Goal: Communication & Community: Share content

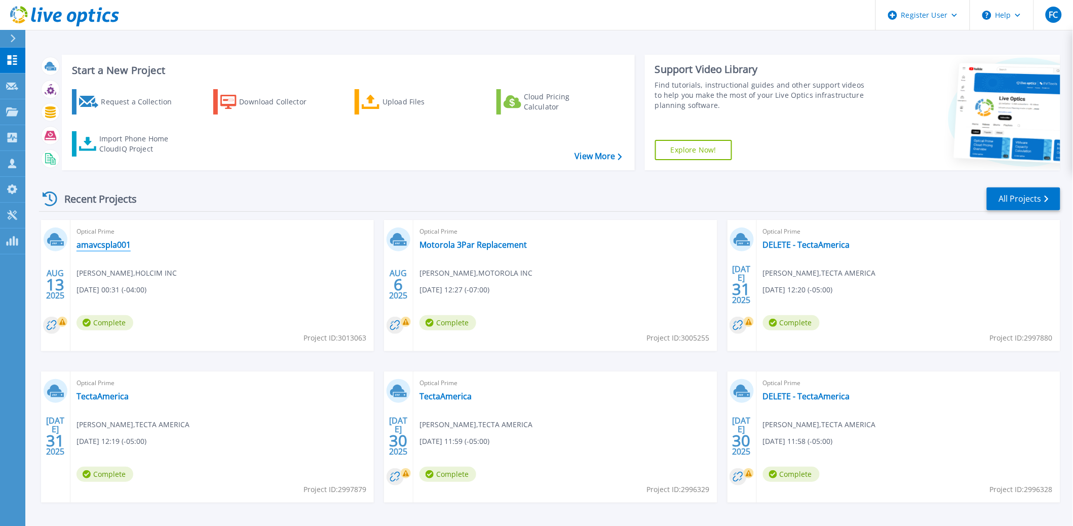
click at [84, 245] on link "amavcspla001" at bounding box center [103, 245] width 54 height 10
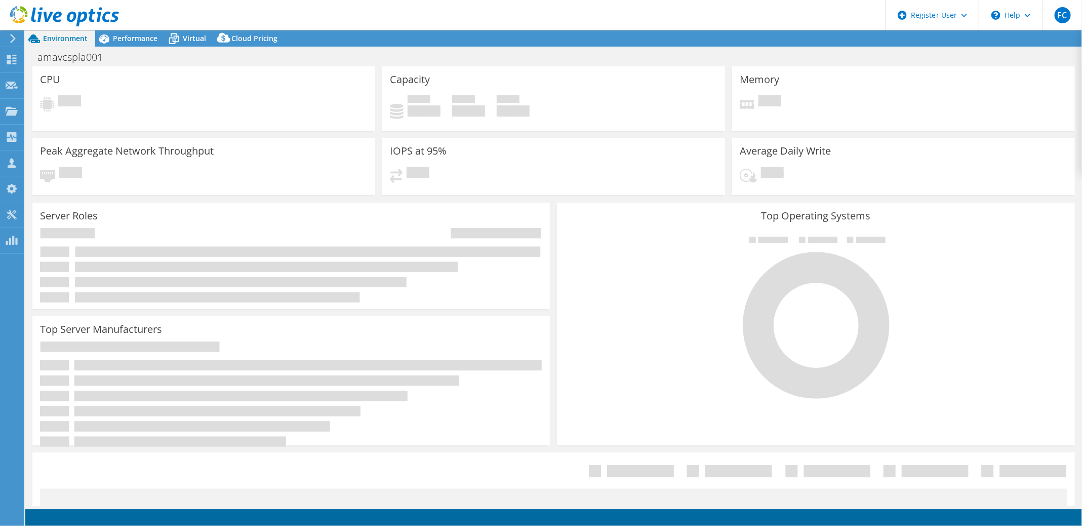
select select "USD"
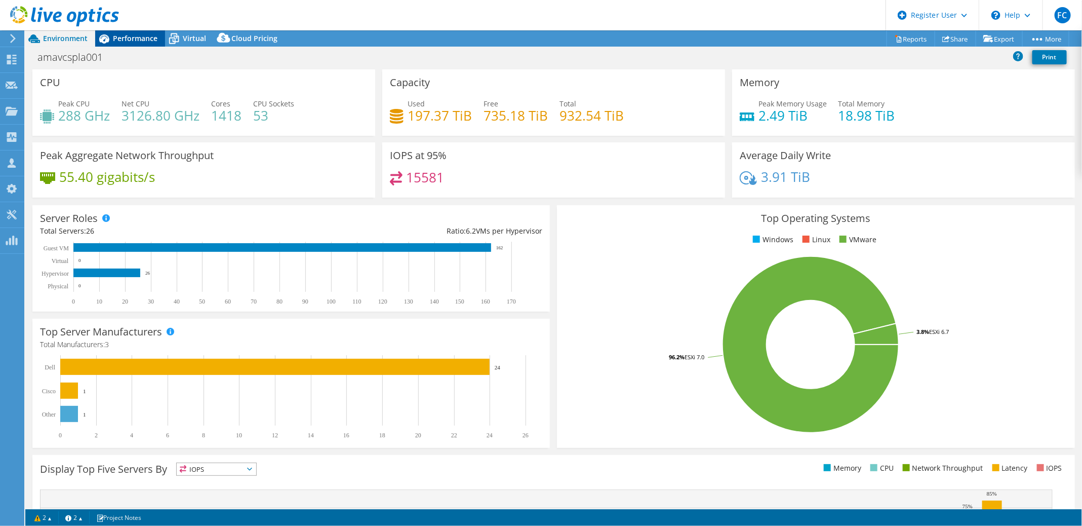
click at [133, 37] on span "Performance" at bounding box center [135, 38] width 45 height 10
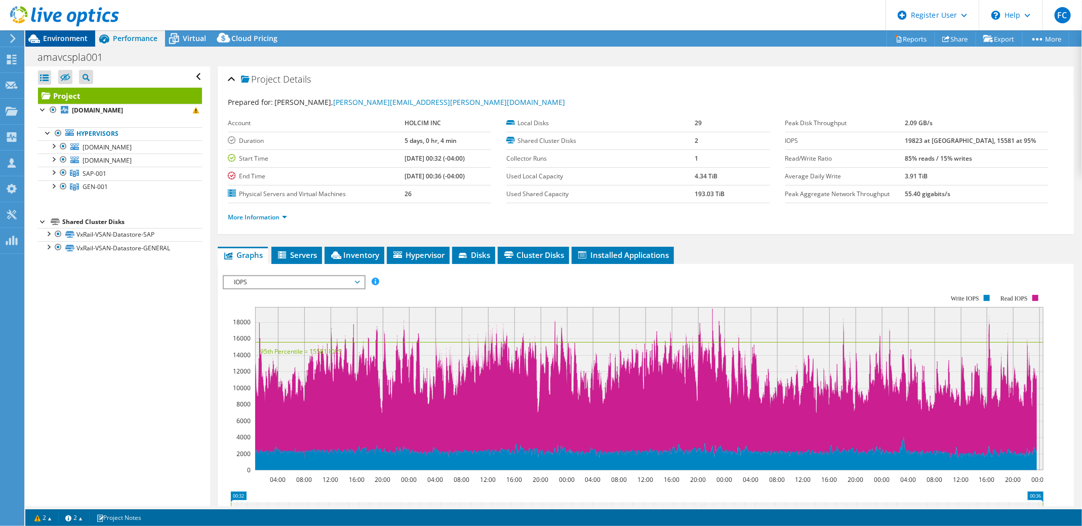
click at [70, 38] on span "Environment" at bounding box center [65, 38] width 45 height 10
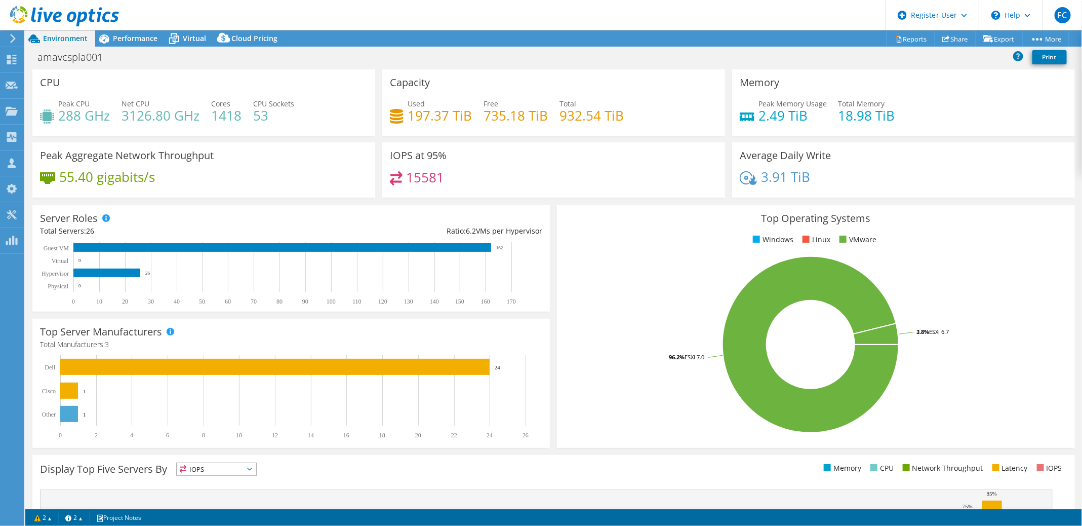
click at [962, 117] on div "Peak Memory Usage 2.49 TiB Total Memory 18.98 TiB" at bounding box center [904, 114] width 328 height 33
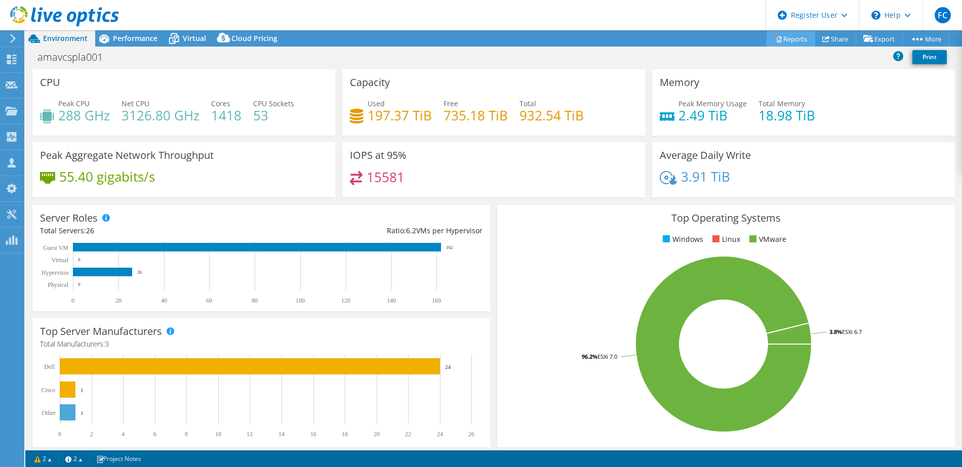
click at [785, 38] on link "Reports" at bounding box center [791, 39] width 49 height 16
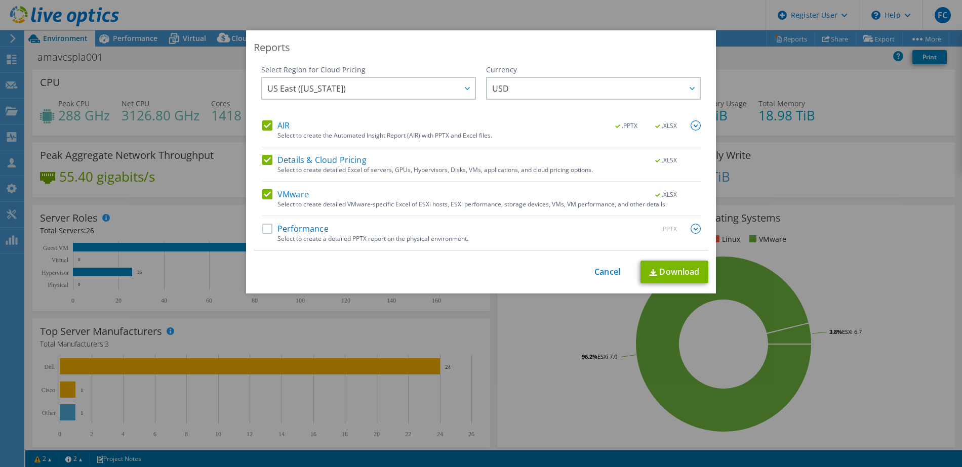
click at [262, 229] on label "Performance" at bounding box center [295, 229] width 66 height 10
click at [0, 0] on input "Performance" at bounding box center [0, 0] width 0 height 0
click at [675, 269] on link "Download" at bounding box center [675, 272] width 68 height 23
drag, startPoint x: 565, startPoint y: 37, endPoint x: 576, endPoint y: 38, distance: 10.7
click at [565, 37] on div "Reports Select Region for Cloud Pricing Asia Pacific ([GEOGRAPHIC_DATA]) [GEOGR…" at bounding box center [481, 161] width 470 height 263
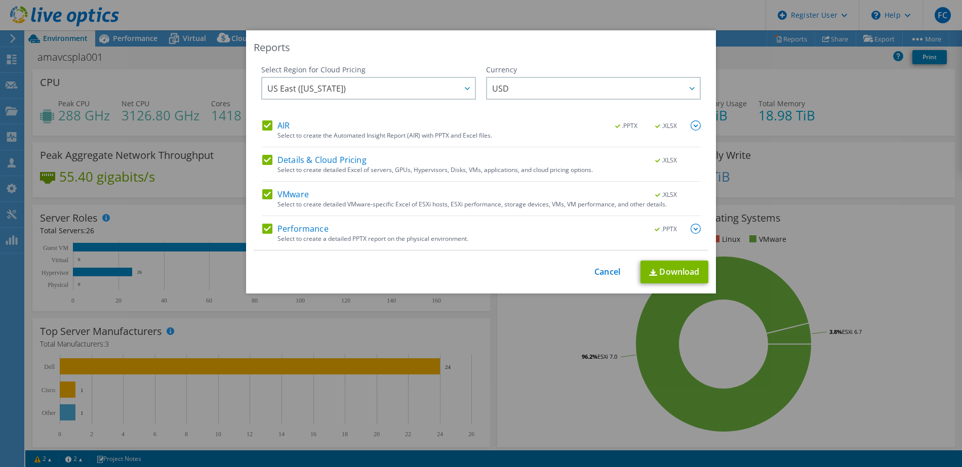
click at [833, 173] on div "Reports Select Region for Cloud Pricing Asia Pacific ([GEOGRAPHIC_DATA]) [GEOGR…" at bounding box center [481, 233] width 962 height 407
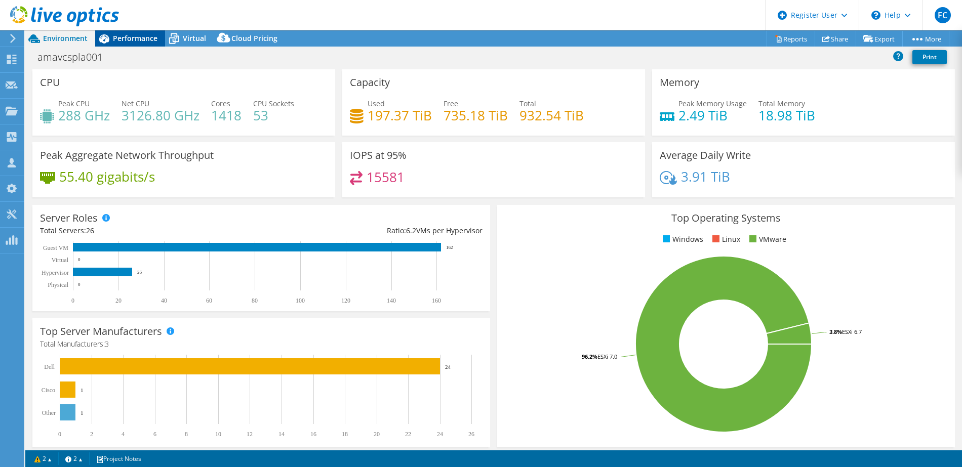
click at [132, 42] on span "Performance" at bounding box center [135, 38] width 45 height 10
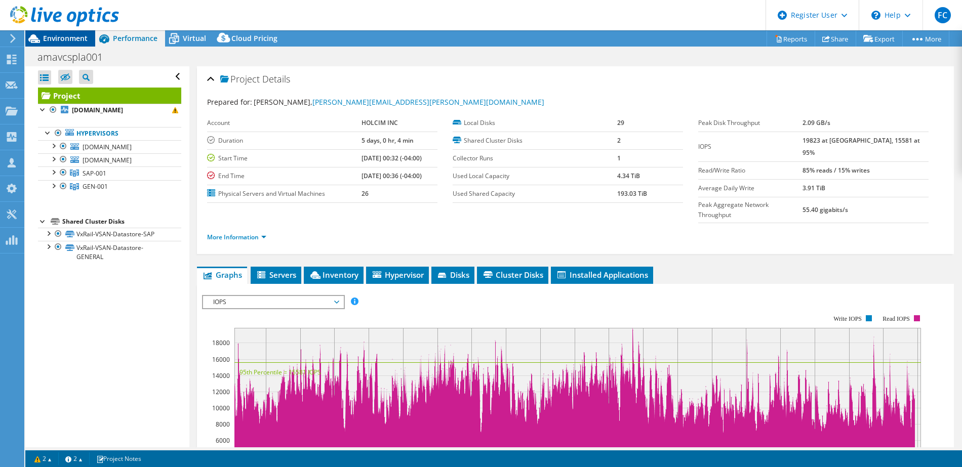
click at [68, 37] on span "Environment" at bounding box center [65, 38] width 45 height 10
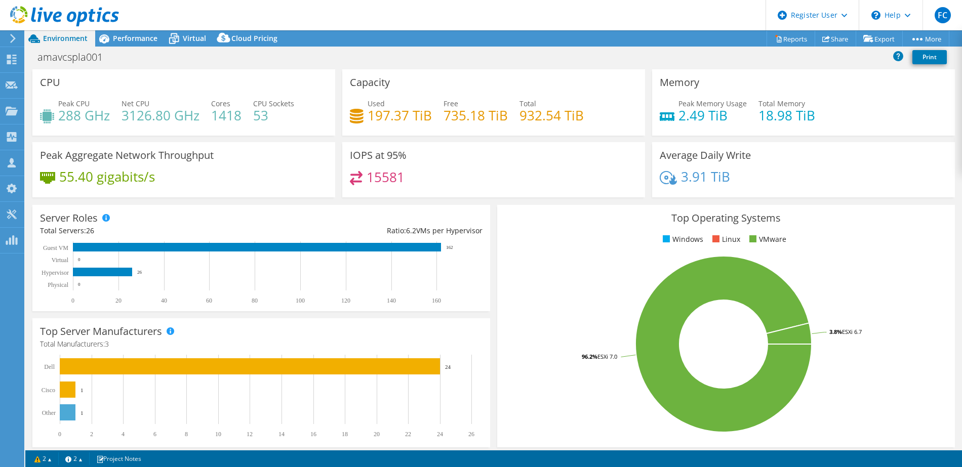
click at [359, 18] on header "FC Dell User [PERSON_NAME] [PERSON_NAME][EMAIL_ADDRESS][PERSON_NAME][DOMAIN_NAM…" at bounding box center [481, 15] width 962 height 30
click at [825, 37] on link "Share" at bounding box center [836, 39] width 42 height 16
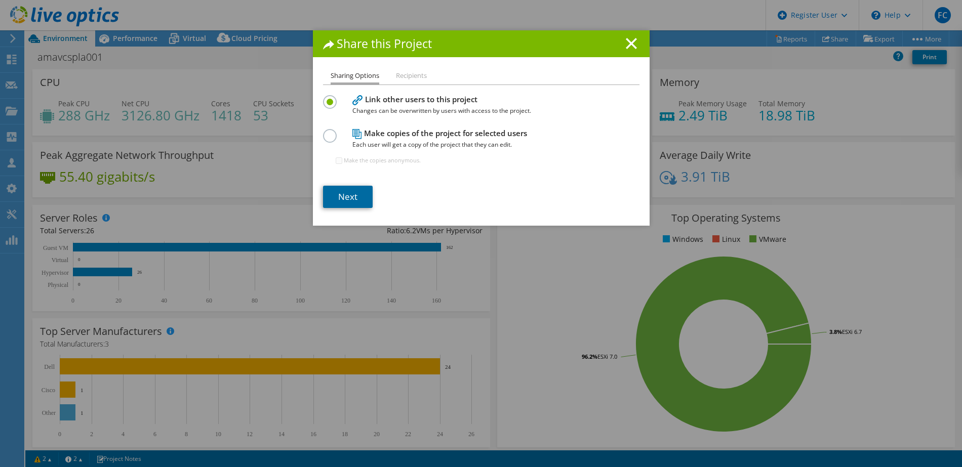
click at [336, 193] on link "Next" at bounding box center [348, 197] width 50 height 22
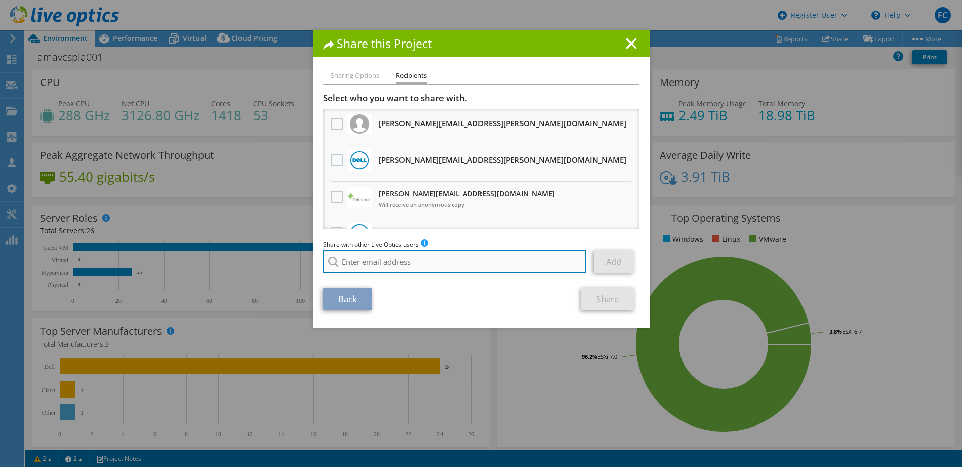
click at [378, 260] on input "search" at bounding box center [454, 262] width 263 height 22
click at [371, 259] on input "search" at bounding box center [454, 262] width 263 height 22
type input "[PERSON_NAME]"
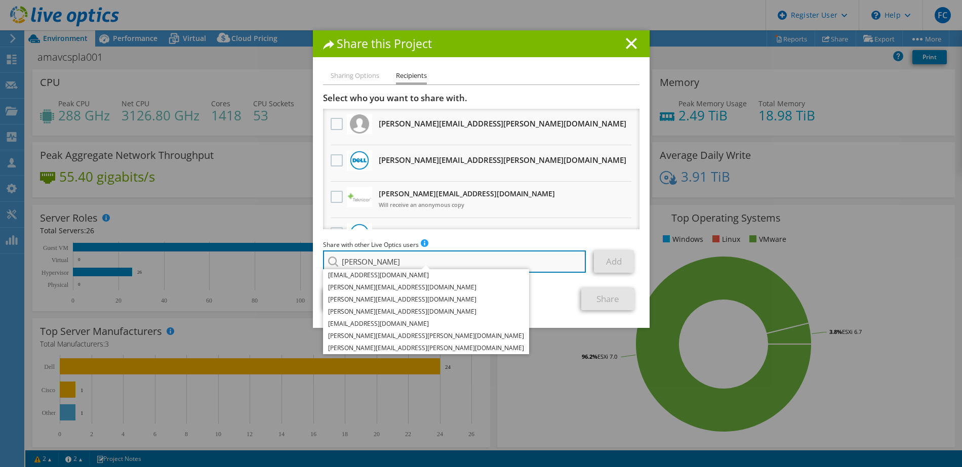
drag, startPoint x: 371, startPoint y: 264, endPoint x: 321, endPoint y: 259, distance: 50.8
click at [323, 259] on input "[PERSON_NAME]" at bounding box center [454, 262] width 263 height 22
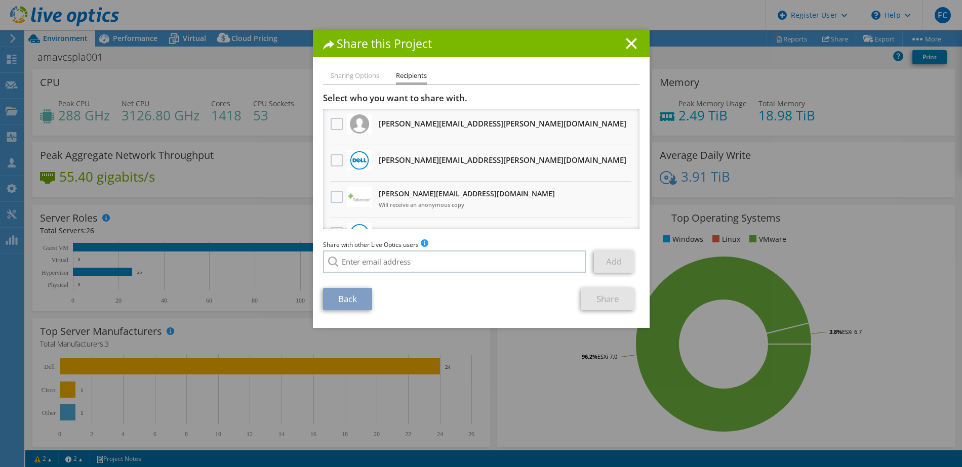
drag, startPoint x: 246, startPoint y: 2, endPoint x: 127, endPoint y: 13, distance: 119.0
click at [128, 13] on div "Share this Project Sharing Options Recipients Link other users to this project …" at bounding box center [481, 233] width 962 height 467
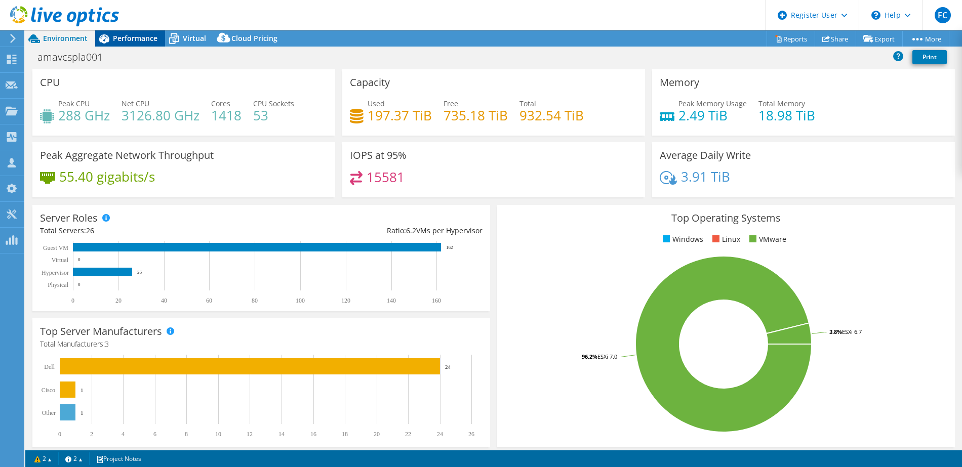
click at [123, 41] on span "Performance" at bounding box center [135, 38] width 45 height 10
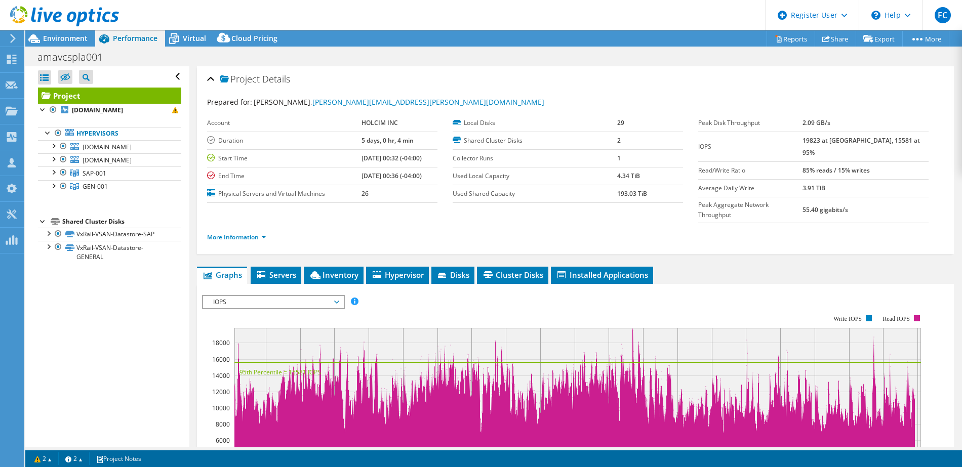
click at [598, 9] on header "FC Dell User [PERSON_NAME] [PERSON_NAME][EMAIL_ADDRESS][PERSON_NAME][DOMAIN_NAM…" at bounding box center [481, 15] width 962 height 30
click at [517, 8] on header "FC Dell User [PERSON_NAME] [PERSON_NAME][EMAIL_ADDRESS][PERSON_NAME][DOMAIN_NAM…" at bounding box center [481, 15] width 962 height 30
click at [836, 38] on link "Share" at bounding box center [836, 39] width 42 height 16
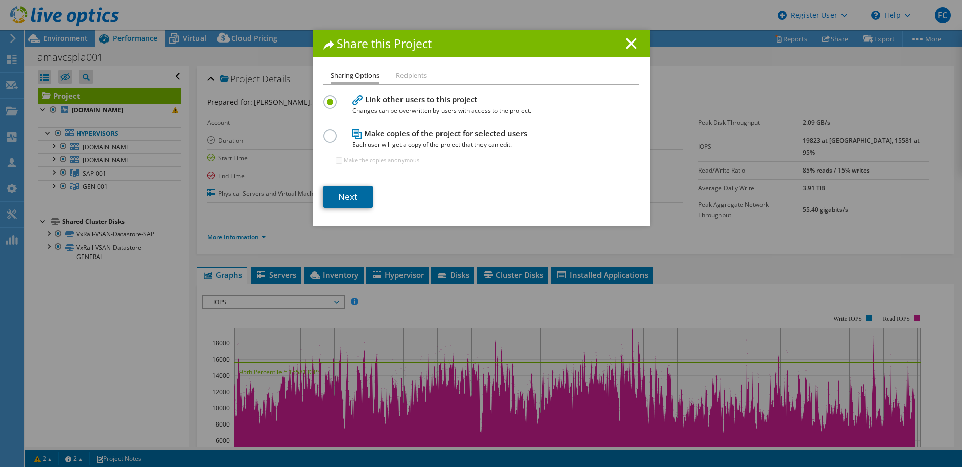
click at [338, 199] on link "Next" at bounding box center [348, 197] width 50 height 22
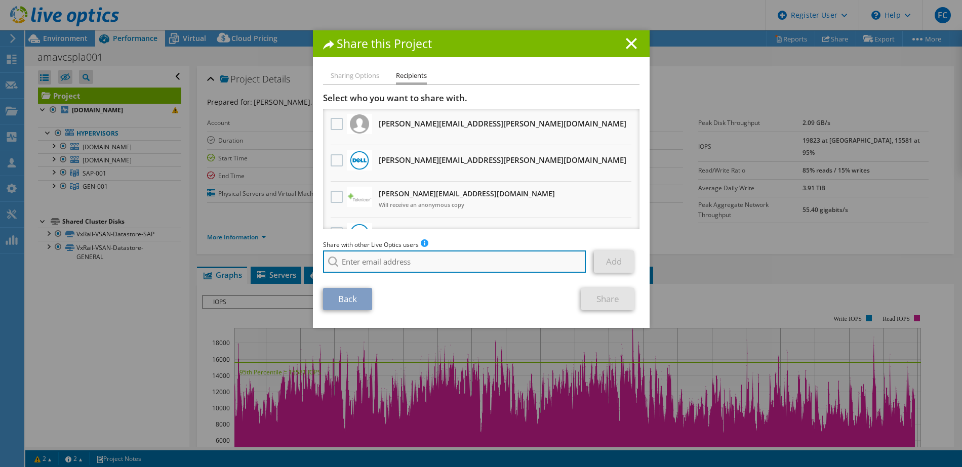
click at [364, 259] on input "search" at bounding box center [454, 262] width 263 height 22
paste input "[EMAIL_ADDRESS][DOMAIN_NAME]"
type input "[EMAIL_ADDRESS][DOMAIN_NAME]"
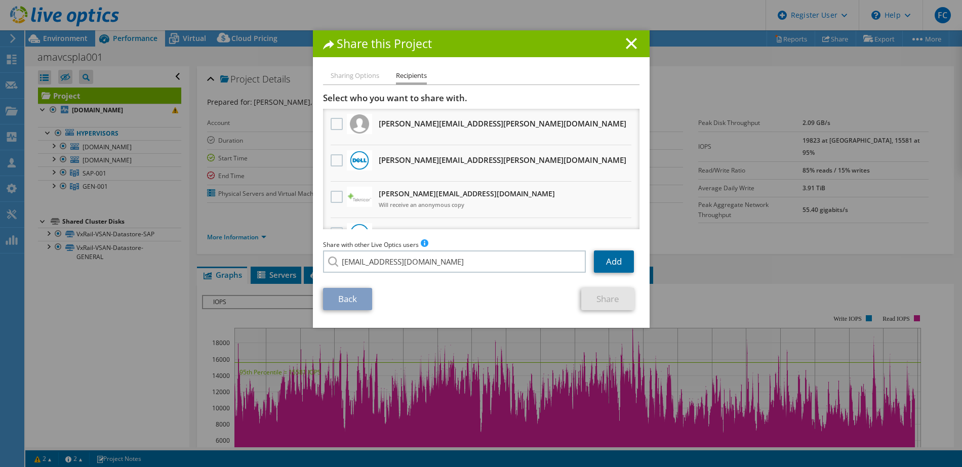
click at [608, 260] on link "Add" at bounding box center [614, 262] width 40 height 22
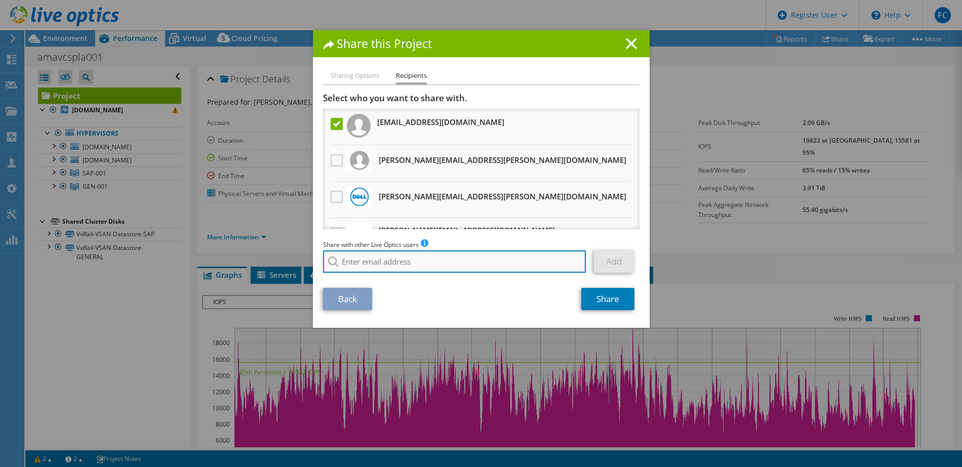
click at [369, 261] on input "search" at bounding box center [454, 262] width 263 height 22
paste input "[EMAIL_ADDRESS][DOMAIN_NAME]"
type input "[EMAIL_ADDRESS][DOMAIN_NAME]"
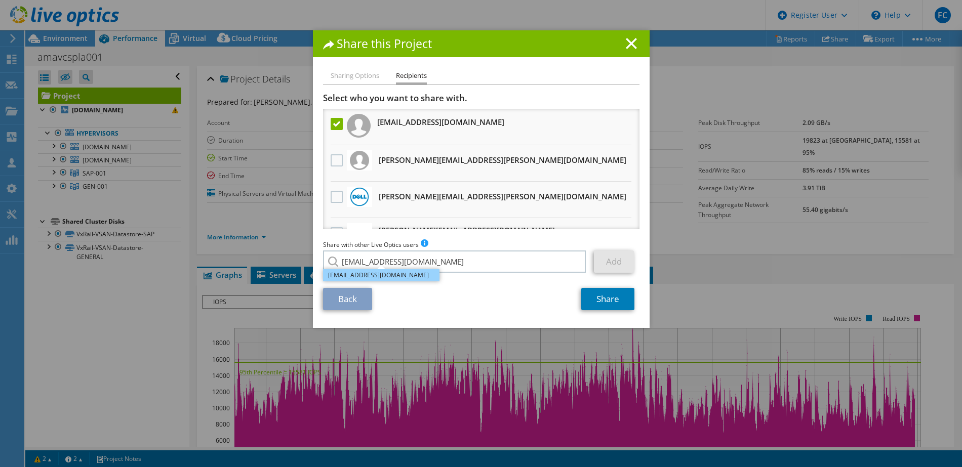
click at [391, 279] on li "[EMAIL_ADDRESS][DOMAIN_NAME]" at bounding box center [381, 275] width 116 height 12
click at [621, 260] on link "Add" at bounding box center [614, 262] width 40 height 22
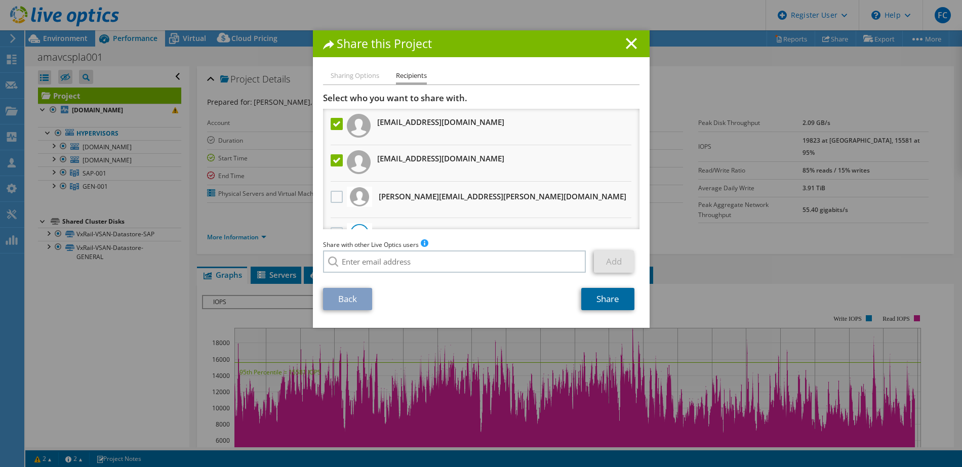
click at [607, 297] on link "Share" at bounding box center [607, 299] width 53 height 22
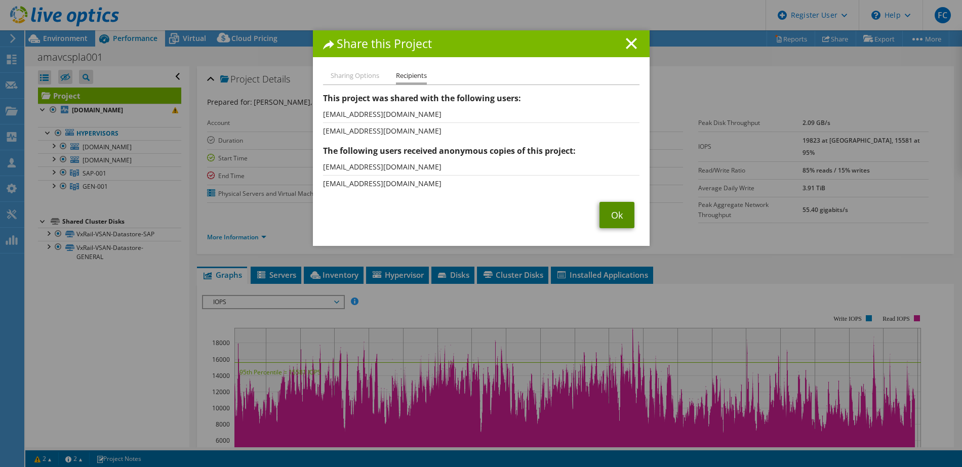
click at [609, 208] on link "Ok" at bounding box center [617, 215] width 35 height 26
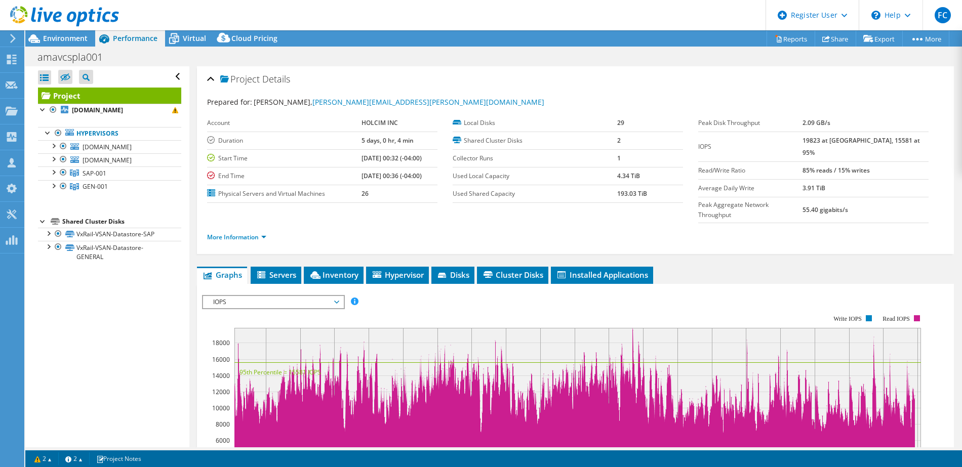
click at [110, 347] on div "Open All Close All Hide Excluded Nodes Project Tree Filter" at bounding box center [107, 256] width 164 height 381
click at [64, 38] on span "Environment" at bounding box center [65, 38] width 45 height 10
